Goal: Information Seeking & Learning: Learn about a topic

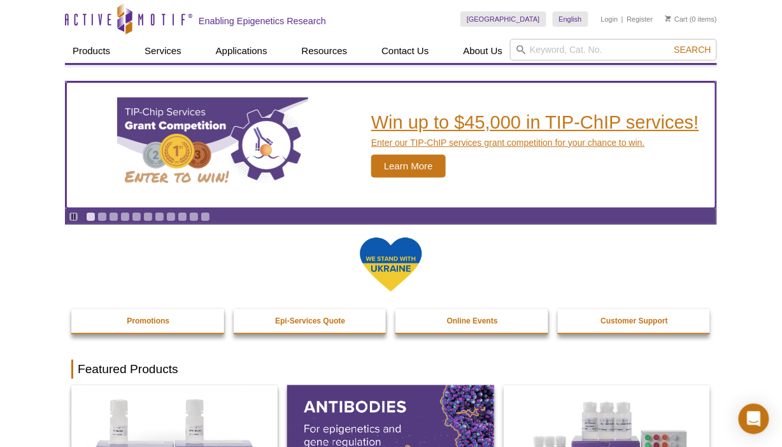
click at [477, 139] on p "Enter our TIP-ChIP services grant competition for your chance to win." at bounding box center [535, 142] width 328 height 11
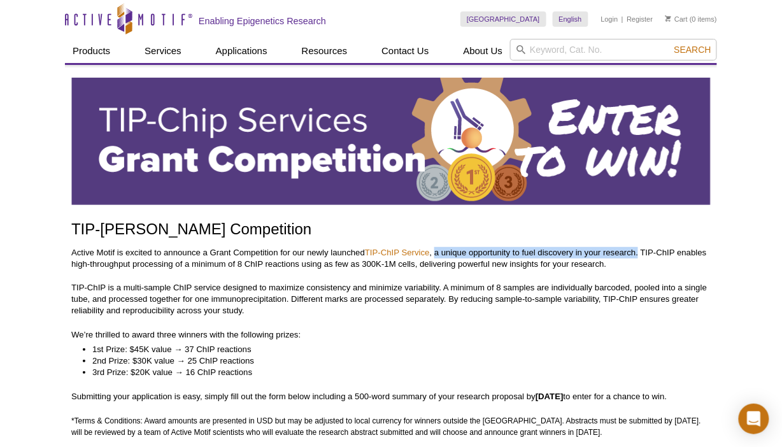
drag, startPoint x: 437, startPoint y: 248, endPoint x: 641, endPoint y: 249, distance: 203.7
click at [641, 249] on p "Active Motif is excited to announce a Grant Competition for our newly launched …" at bounding box center [390, 258] width 639 height 23
copy p "a unique opportunity to fuel discovery in your research."
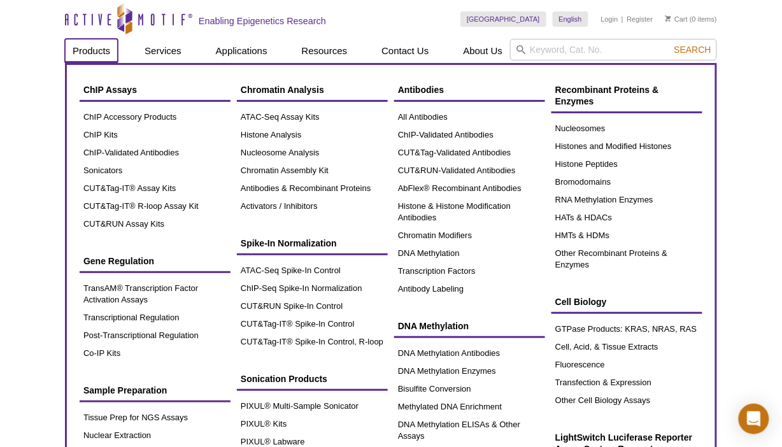
click at [99, 48] on link "Products" at bounding box center [91, 51] width 53 height 24
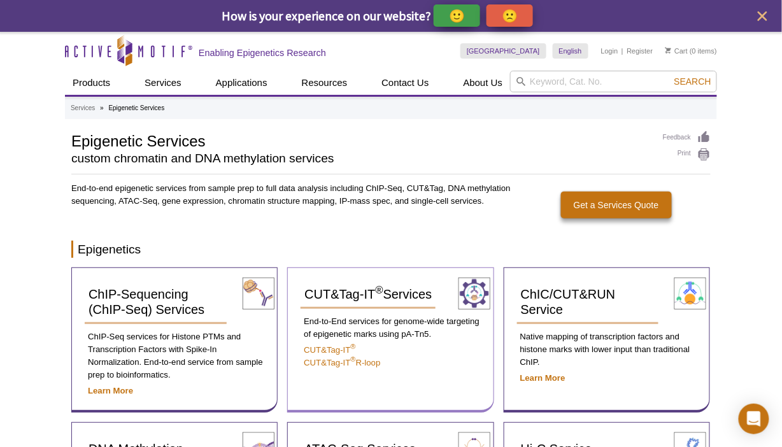
click at [476, 285] on img at bounding box center [474, 294] width 32 height 32
